Goal: Task Accomplishment & Management: Use online tool/utility

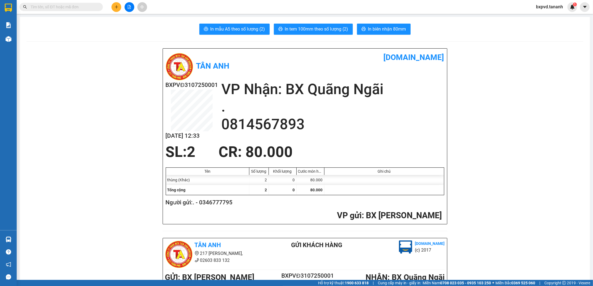
click at [85, 7] on input "text" at bounding box center [64, 7] width 66 height 6
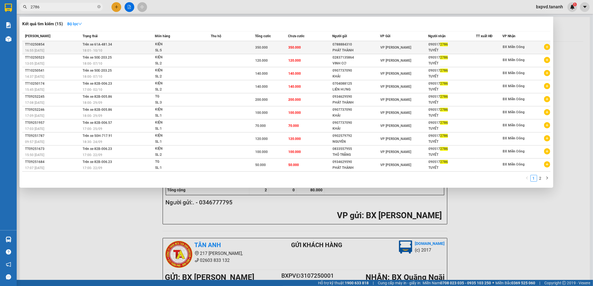
type input "2786"
click at [404, 51] on td "VP [PERSON_NAME]" at bounding box center [404, 47] width 48 height 13
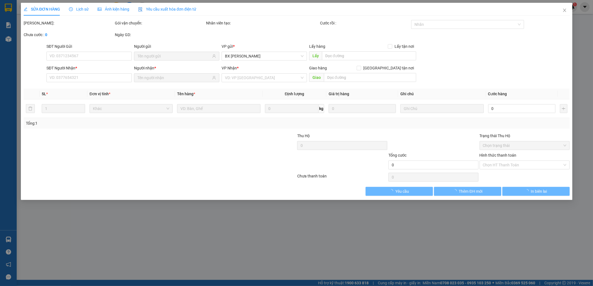
type input "0788884310"
type input "PHÁT THÀNH"
type input "0905172786"
type input "TUYẾT"
type input "350.000"
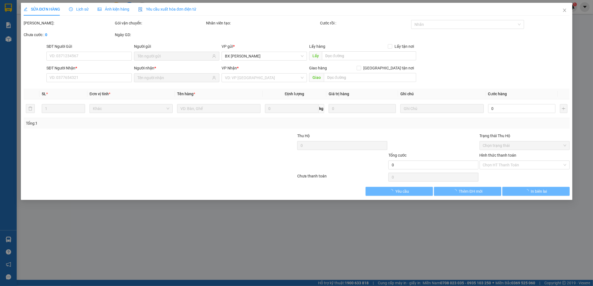
type input "350.000"
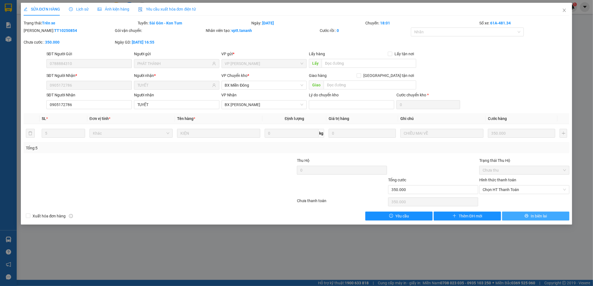
click at [551, 214] on button "In biên lai" at bounding box center [535, 216] width 67 height 9
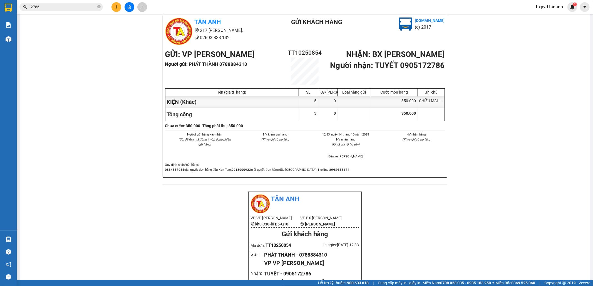
scroll to position [23, 0]
